Goal: Task Accomplishment & Management: Complete application form

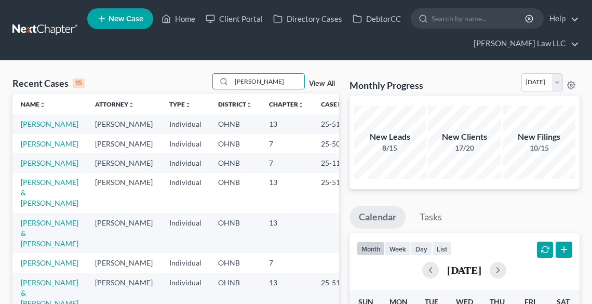
type input "[PERSON_NAME]"
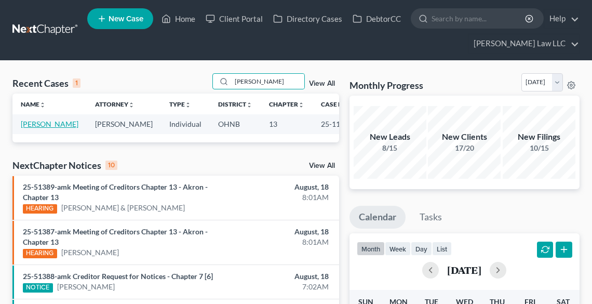
click at [35, 125] on link "[PERSON_NAME]" at bounding box center [50, 123] width 58 height 9
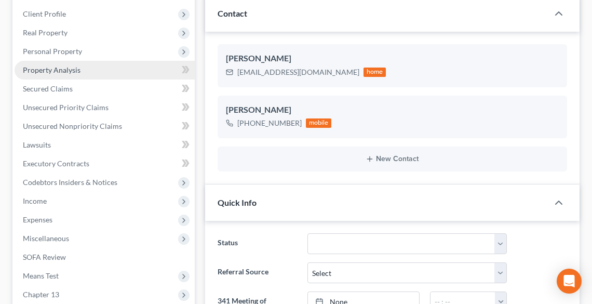
scroll to position [208, 0]
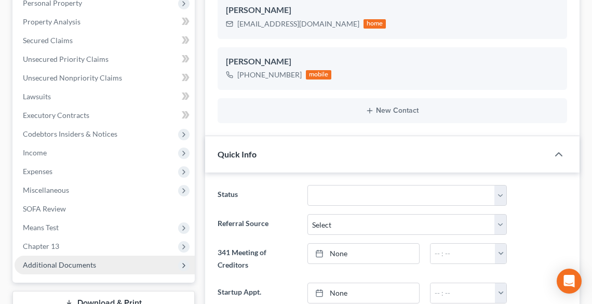
click at [62, 264] on span "Additional Documents" at bounding box center [59, 264] width 73 height 9
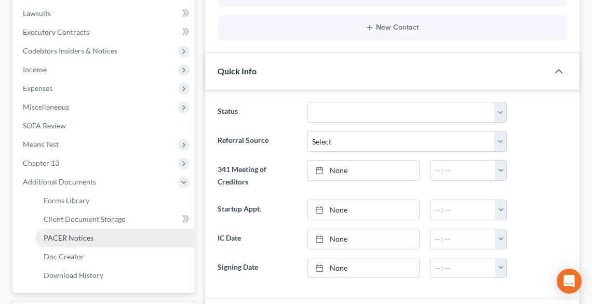
click at [56, 235] on span "PACER Notices" at bounding box center [69, 237] width 50 height 9
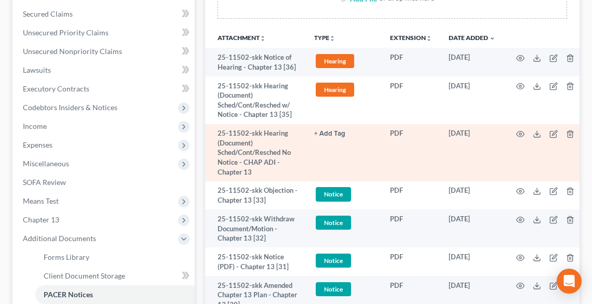
scroll to position [249, 0]
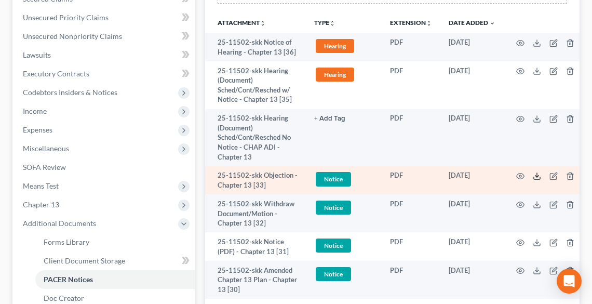
click at [540, 172] on icon at bounding box center [537, 176] width 8 height 8
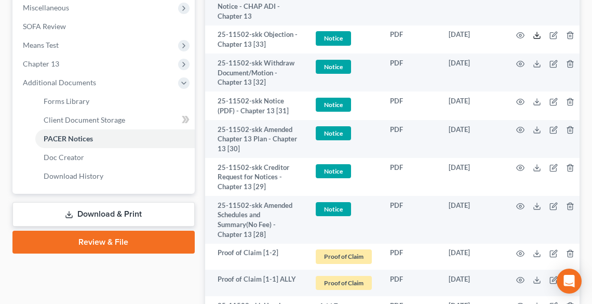
scroll to position [416, 0]
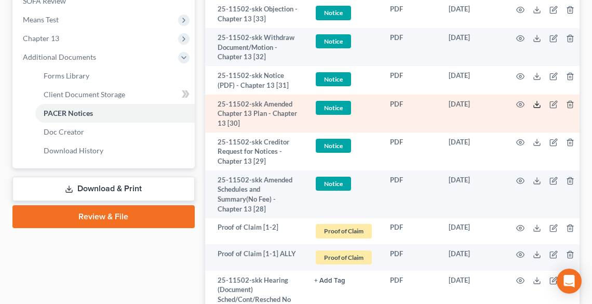
click at [537, 105] on icon at bounding box center [537, 104] width 8 height 8
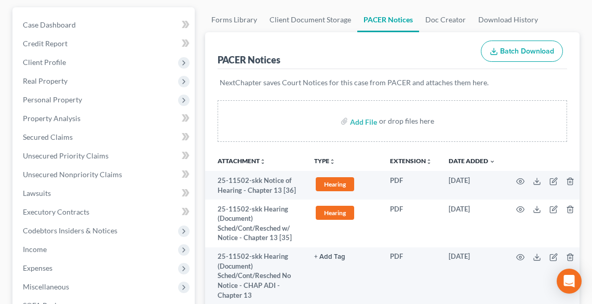
scroll to position [0, 0]
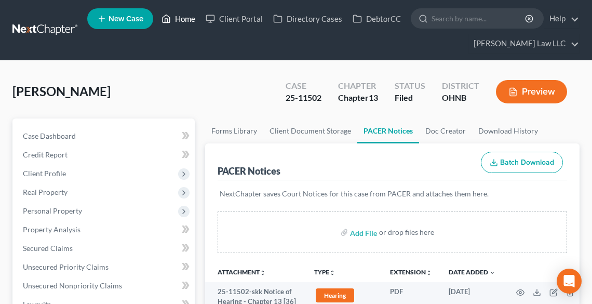
click at [183, 23] on link "Home" at bounding box center [178, 18] width 44 height 19
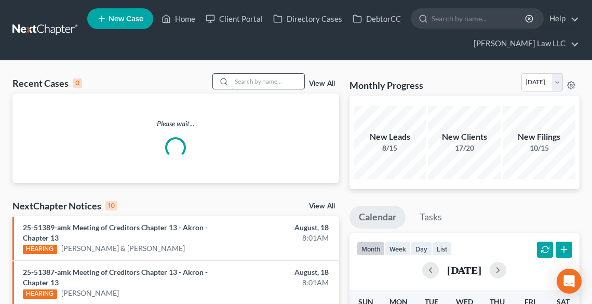
click at [250, 83] on input "search" at bounding box center [268, 81] width 73 height 15
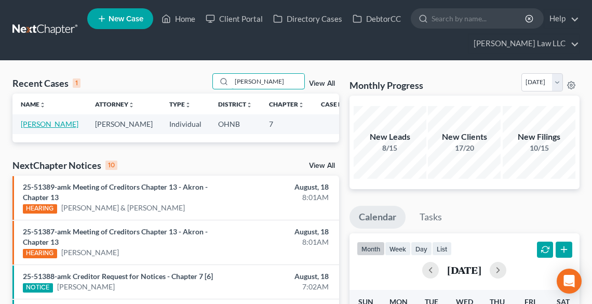
type input "[PERSON_NAME]"
click at [27, 128] on link "[PERSON_NAME]" at bounding box center [50, 123] width 58 height 9
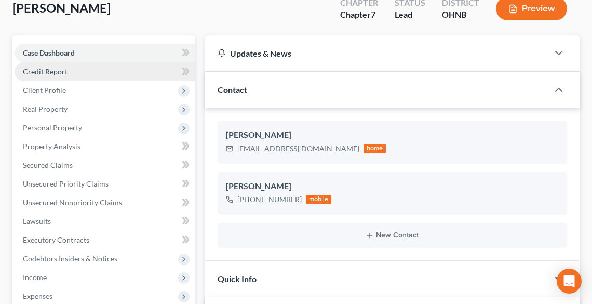
scroll to position [166, 0]
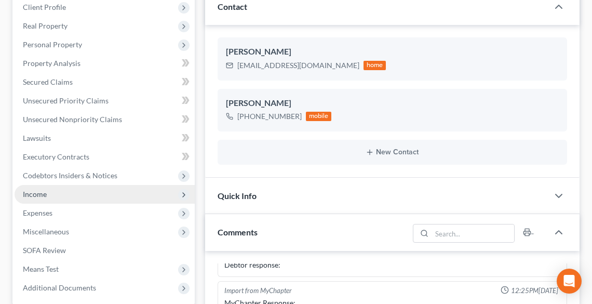
click at [34, 197] on span "Income" at bounding box center [35, 194] width 24 height 9
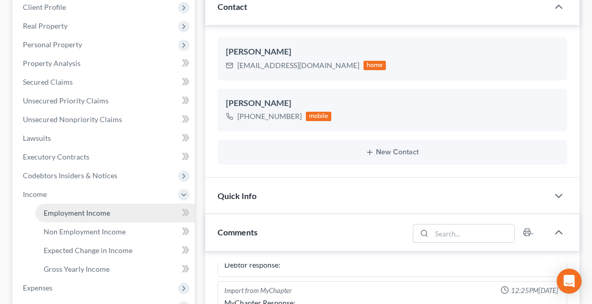
click at [70, 210] on span "Employment Income" at bounding box center [77, 212] width 66 height 9
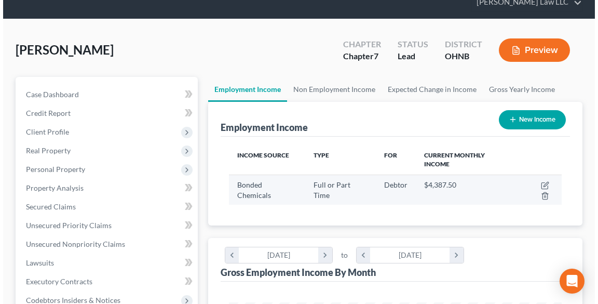
scroll to position [42, 0]
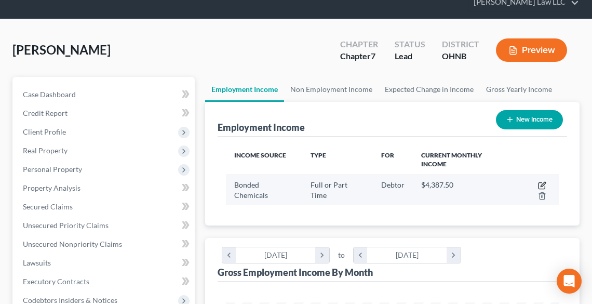
click at [541, 182] on icon "button" at bounding box center [543, 184] width 5 height 5
select select "0"
select select "36"
select select "2"
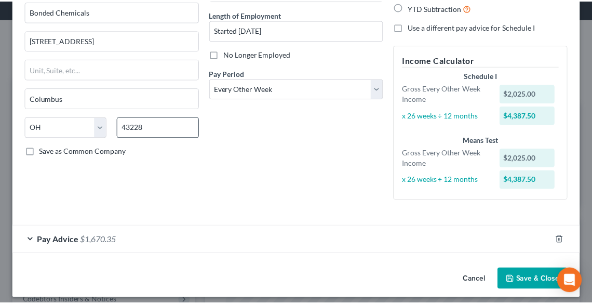
scroll to position [104, 0]
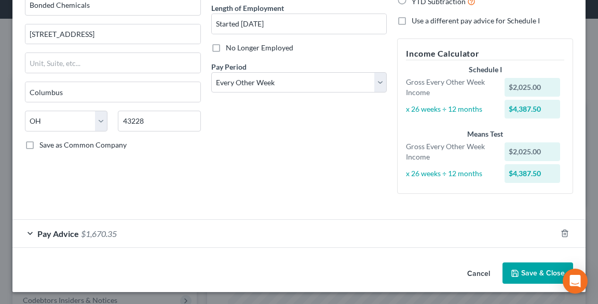
click at [525, 269] on button "Save & Close" at bounding box center [538, 273] width 71 height 22
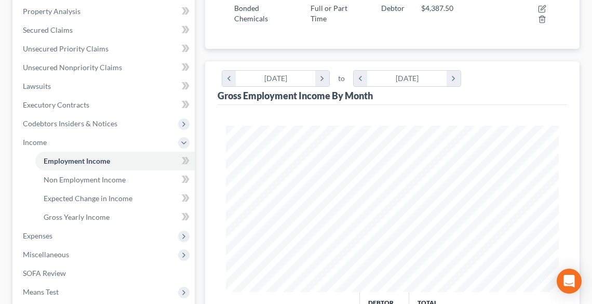
scroll to position [291, 0]
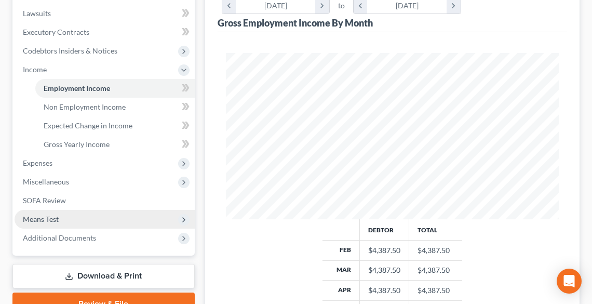
click at [47, 221] on span "Means Test" at bounding box center [41, 219] width 36 height 9
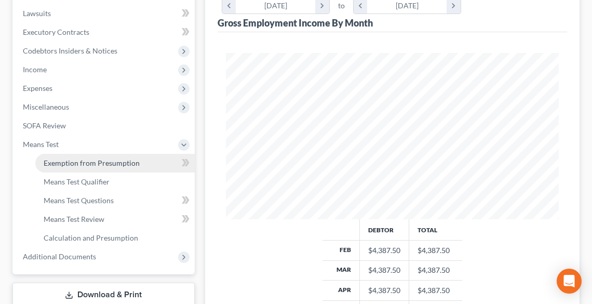
click at [64, 162] on span "Exemption from Presumption" at bounding box center [92, 162] width 96 height 9
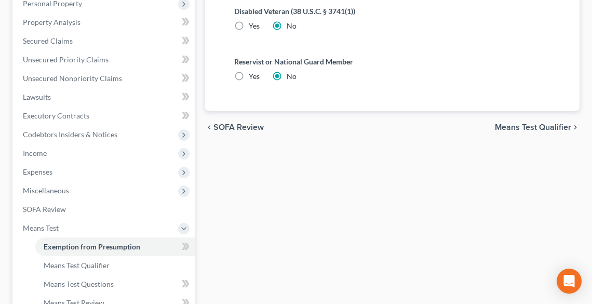
scroll to position [208, 0]
click at [530, 123] on span "Means Test Qualifier" at bounding box center [533, 127] width 76 height 8
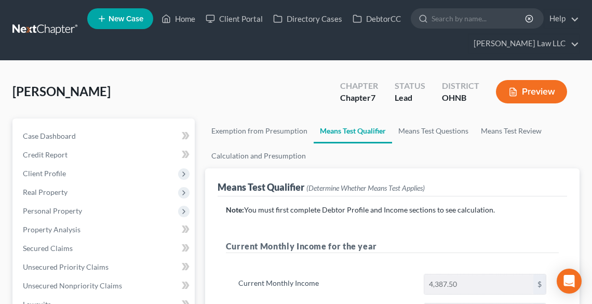
scroll to position [291, 0]
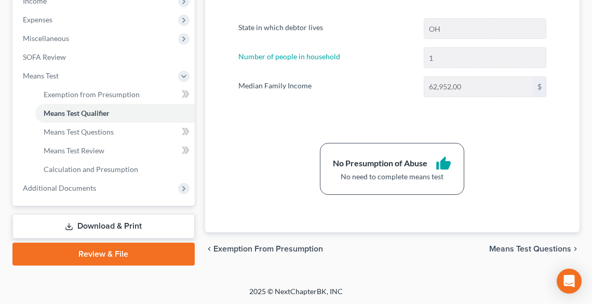
click at [522, 248] on span "Means Test Questions" at bounding box center [530, 249] width 82 height 8
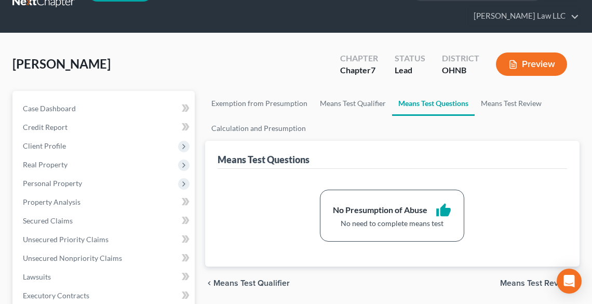
scroll to position [27, 0]
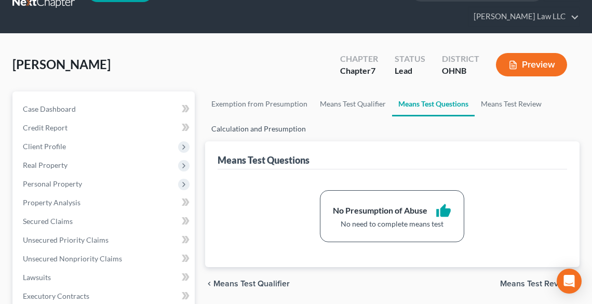
click at [237, 130] on link "Calculation and Presumption" at bounding box center [258, 128] width 107 height 25
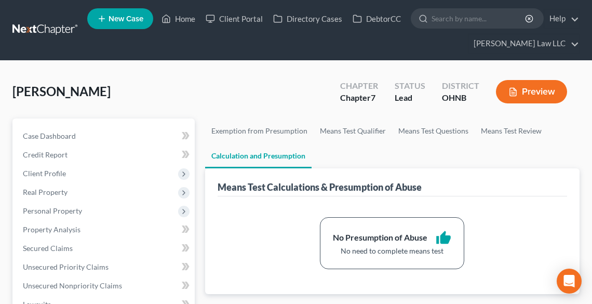
scroll to position [291, 0]
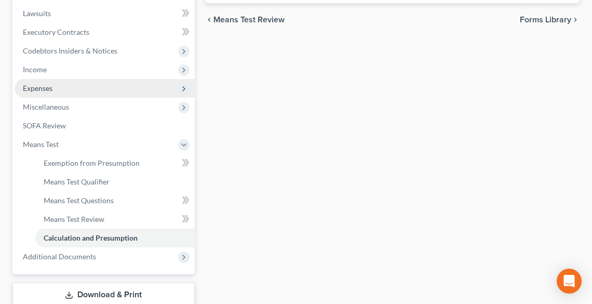
click at [43, 94] on span "Expenses" at bounding box center [105, 88] width 180 height 19
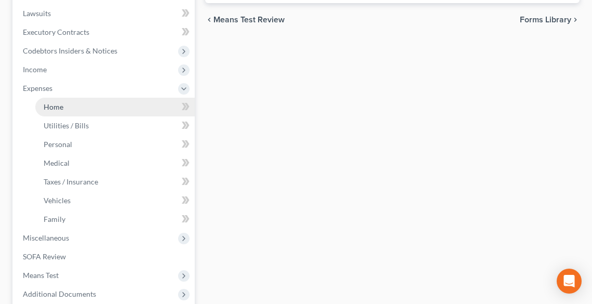
click at [51, 103] on span "Home" at bounding box center [54, 106] width 20 height 9
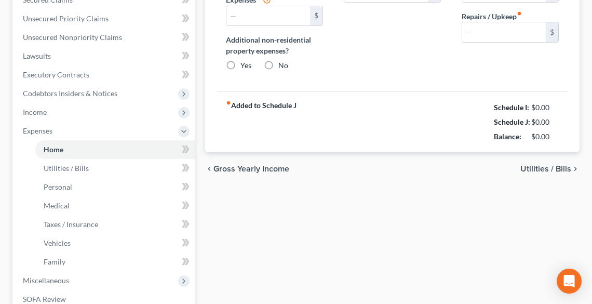
type input "2,188.00"
type input "0.00"
radio input "true"
type input "0.00"
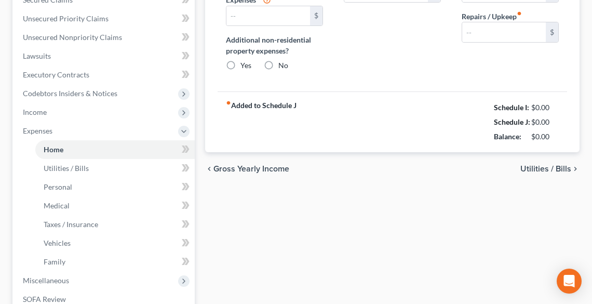
type input "0.00"
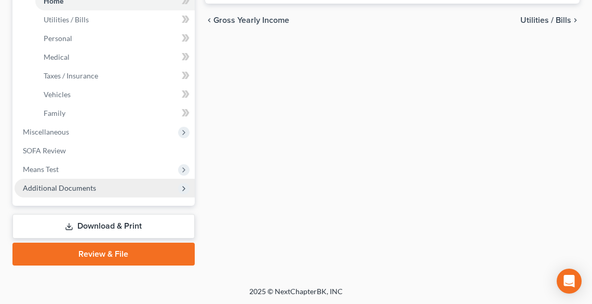
click at [61, 192] on span "Additional Documents" at bounding box center [105, 188] width 180 height 19
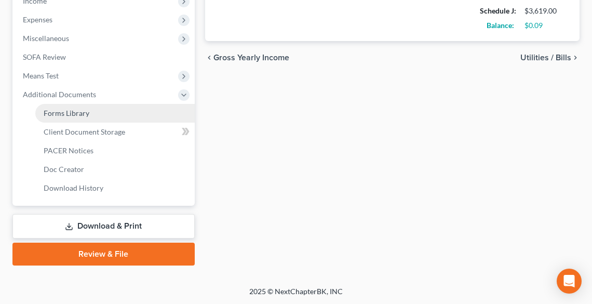
click at [58, 114] on span "Forms Library" at bounding box center [67, 113] width 46 height 9
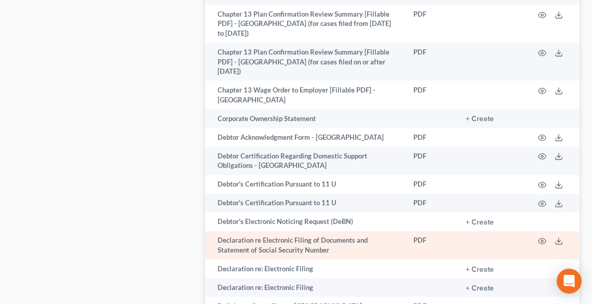
click at [565, 231] on td at bounding box center [553, 245] width 54 height 29
click at [558, 241] on polyline at bounding box center [559, 242] width 4 height 2
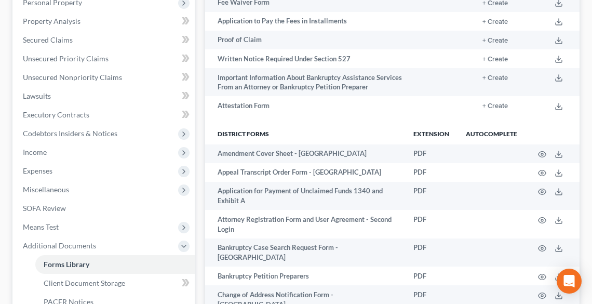
scroll to position [42, 0]
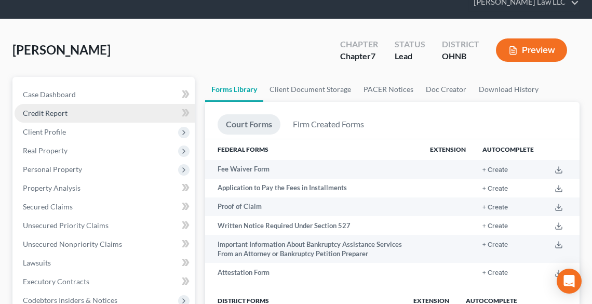
click at [54, 116] on span "Credit Report" at bounding box center [45, 113] width 45 height 9
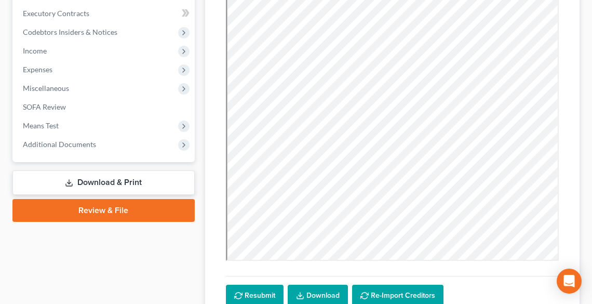
scroll to position [374, 0]
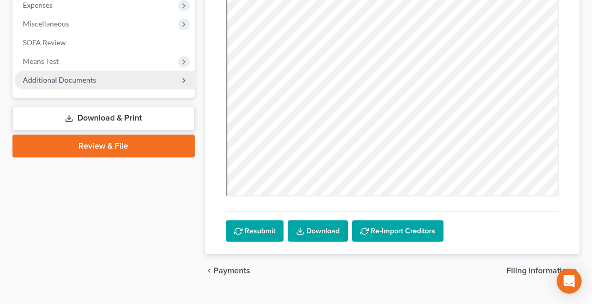
click at [58, 81] on span "Additional Documents" at bounding box center [59, 79] width 73 height 9
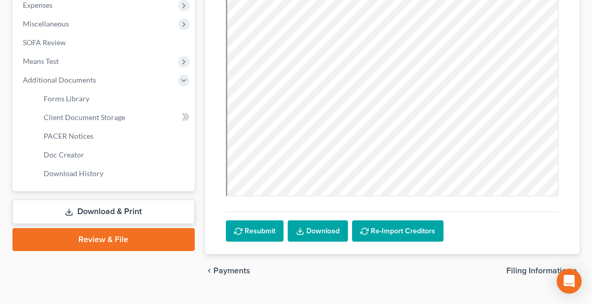
click at [90, 213] on link "Download & Print" at bounding box center [103, 211] width 182 height 24
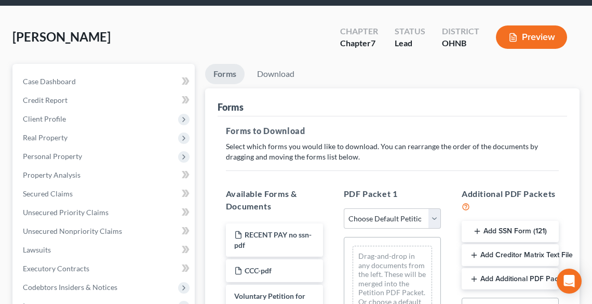
scroll to position [125, 0]
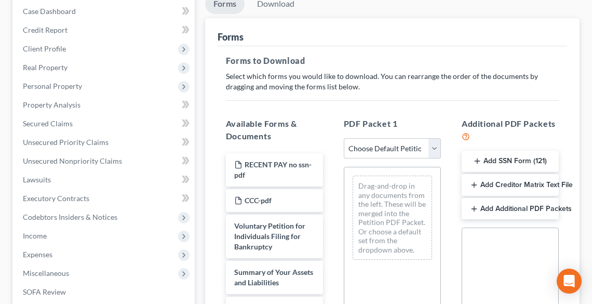
click at [501, 154] on button "Add SSN Form (121)" at bounding box center [510, 162] width 97 height 22
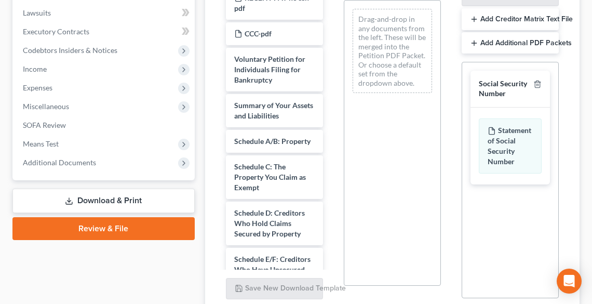
scroll to position [378, 0]
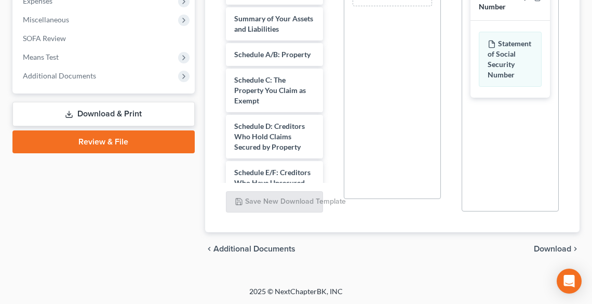
click at [549, 247] on span "Download" at bounding box center [552, 249] width 37 height 8
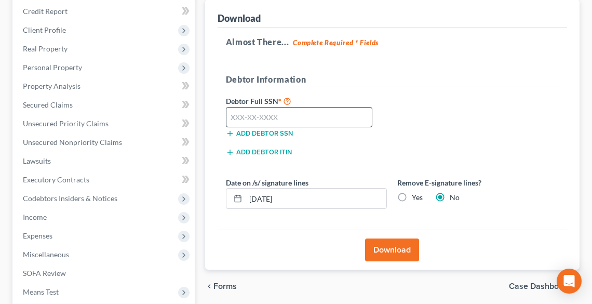
scroll to position [141, 0]
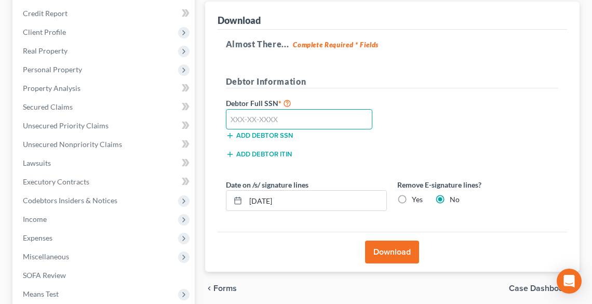
click at [313, 113] on input "text" at bounding box center [299, 119] width 147 height 21
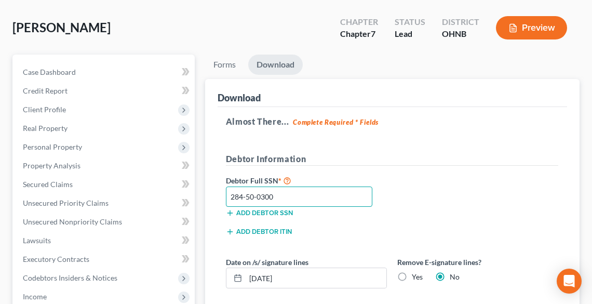
scroll to position [58, 0]
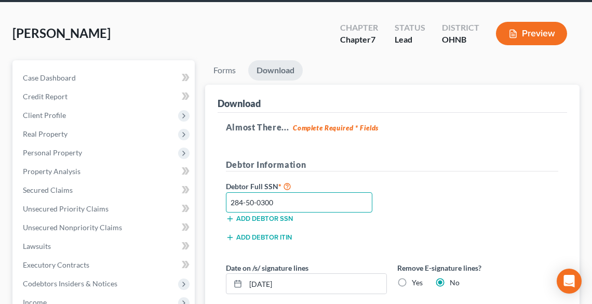
type input "284-50-0300"
click at [412, 279] on label "Yes" at bounding box center [417, 282] width 11 height 10
click at [416, 279] on input "Yes" at bounding box center [419, 280] width 7 height 7
radio input "true"
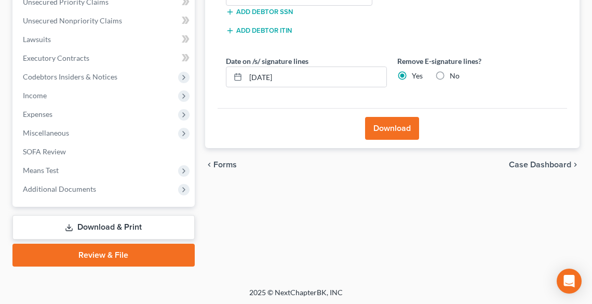
scroll to position [266, 0]
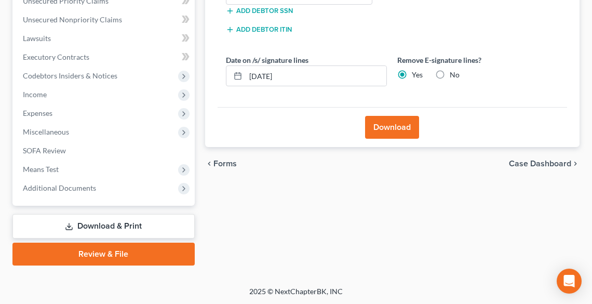
click at [379, 136] on button "Download" at bounding box center [392, 127] width 54 height 23
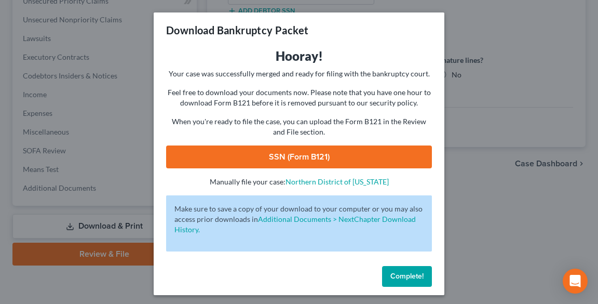
click at [307, 160] on link "SSN (Form B121)" at bounding box center [299, 156] width 266 height 23
click at [405, 276] on span "Complete!" at bounding box center [407, 276] width 33 height 9
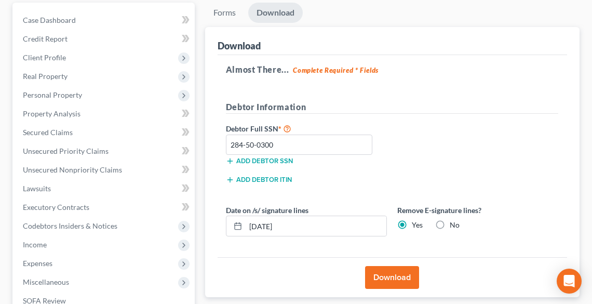
scroll to position [100, 0]
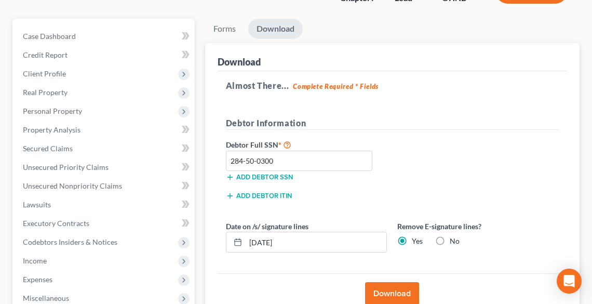
drag, startPoint x: 305, startPoint y: 151, endPoint x: 438, endPoint y: 237, distance: 158.8
click at [450, 237] on label "No" at bounding box center [455, 241] width 10 height 10
click at [454, 237] on input "No" at bounding box center [457, 239] width 7 height 7
radio input "true"
radio input "false"
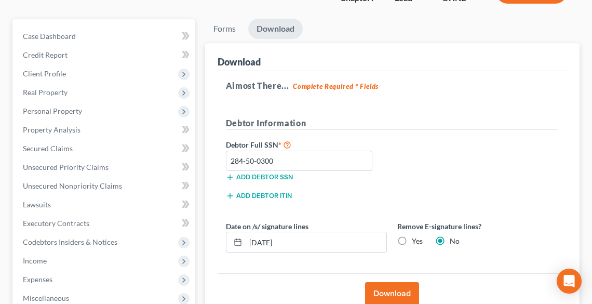
click at [393, 291] on button "Download" at bounding box center [392, 293] width 54 height 23
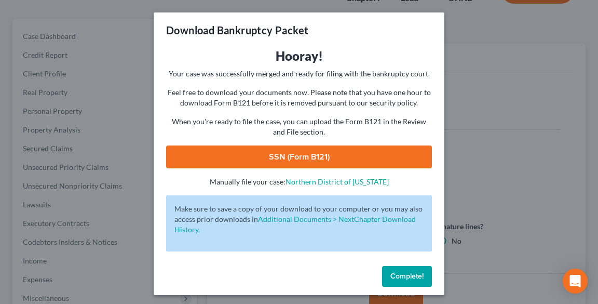
click at [411, 277] on span "Complete!" at bounding box center [407, 276] width 33 height 9
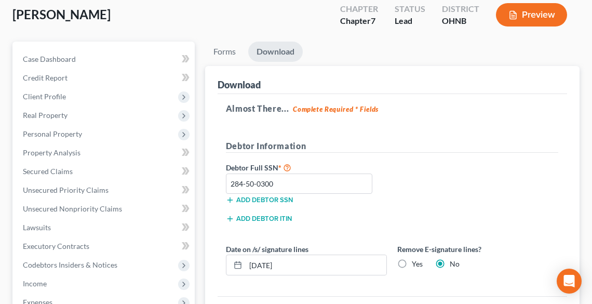
scroll to position [58, 0]
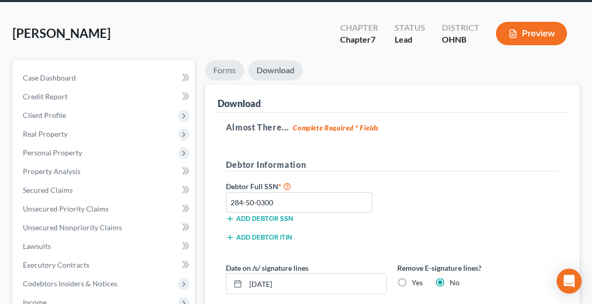
click at [227, 71] on link "Forms" at bounding box center [224, 70] width 39 height 20
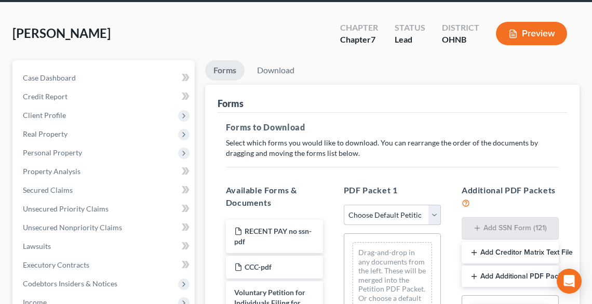
click at [394, 214] on select "Choose Default Petition PDF Packet Complete Bankruptcy Petition (all forms and …" at bounding box center [392, 215] width 97 height 21
select select "0"
click at [344, 205] on select "Choose Default Petition PDF Packet Complete Bankruptcy Petition (all forms and …" at bounding box center [392, 215] width 97 height 21
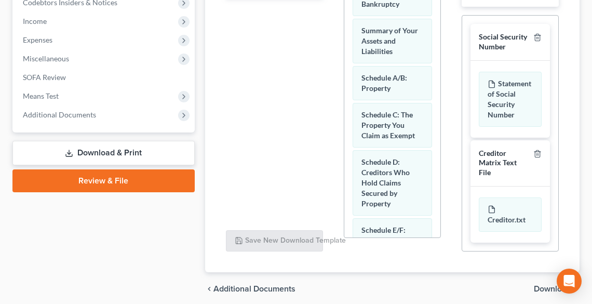
scroll to position [379, 0]
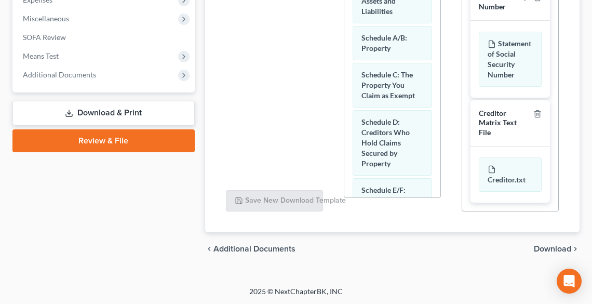
click at [554, 246] on span "Download" at bounding box center [552, 249] width 37 height 8
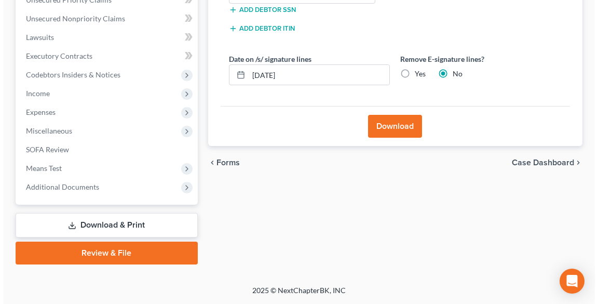
scroll to position [266, 0]
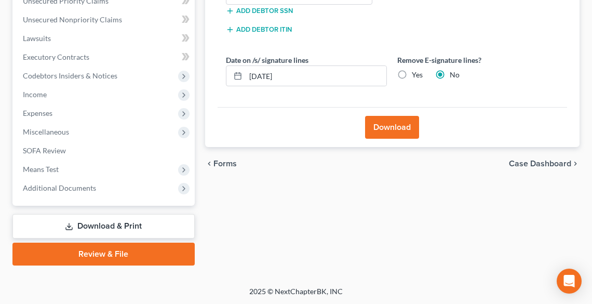
click at [397, 125] on button "Download" at bounding box center [392, 127] width 54 height 23
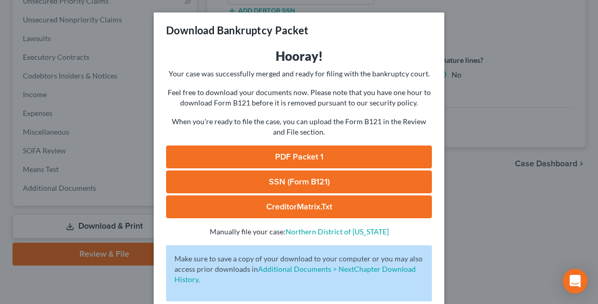
click at [314, 148] on link "PDF Packet 1" at bounding box center [299, 156] width 266 height 23
click at [298, 179] on link "SSN (Form B121)" at bounding box center [299, 181] width 266 height 23
